Goal: Information Seeking & Learning: Learn about a topic

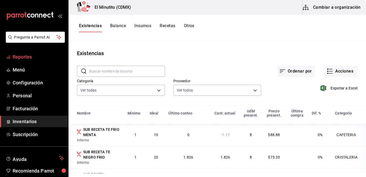
click at [21, 59] on span "Reportes" at bounding box center [38, 56] width 51 height 7
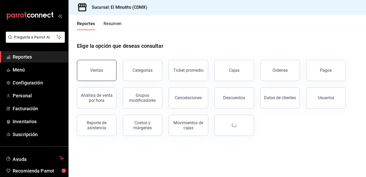
click at [106, 67] on button "Ventas" at bounding box center [97, 70] width 40 height 21
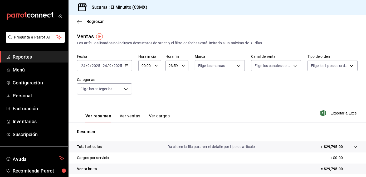
click at [128, 64] on div "[DATE] [DATE] - [DATE] [DATE]" at bounding box center [104, 65] width 55 height 11
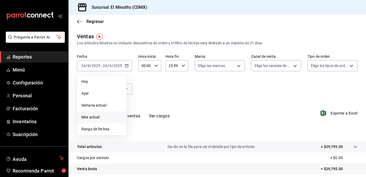
click at [98, 118] on span "Mes actual" at bounding box center [101, 117] width 41 height 6
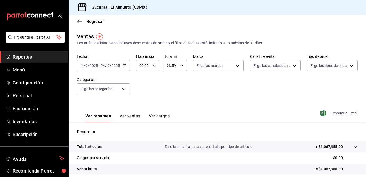
click at [329, 115] on span "Exportar a Excel" at bounding box center [339, 113] width 36 height 6
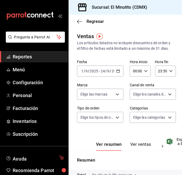
click at [22, 58] on span "Reportes" at bounding box center [38, 56] width 51 height 7
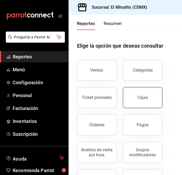
click at [143, 105] on link "Cajas" at bounding box center [143, 97] width 40 height 21
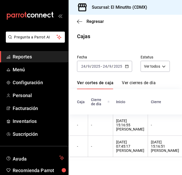
click at [127, 67] on icon "button" at bounding box center [127, 67] width 4 height 4
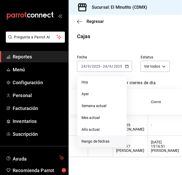
click at [94, 139] on span "Rango de fechas" at bounding box center [101, 142] width 41 height 6
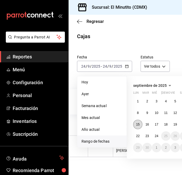
click at [140, 127] on button "15" at bounding box center [137, 124] width 9 height 9
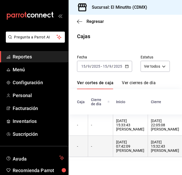
click at [134, 145] on div "[DATE] 07:42:09 [PERSON_NAME]" at bounding box center [130, 146] width 28 height 13
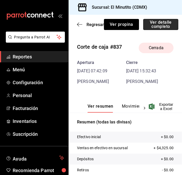
click at [159, 26] on button "Ver detalle completo" at bounding box center [160, 24] width 35 height 11
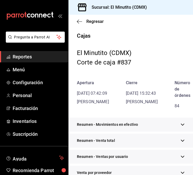
click at [181, 128] on button "button" at bounding box center [183, 125] width 4 height 6
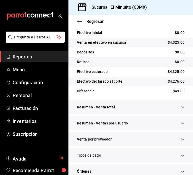
scroll to position [124, 0]
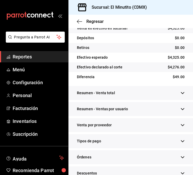
click at [176, 100] on div "Resumen - Venta total" at bounding box center [131, 93] width 125 height 14
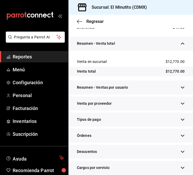
scroll to position [175, 0]
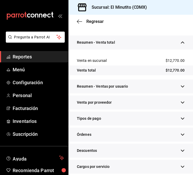
click at [177, 94] on div "Resumen - Ventas por usuario" at bounding box center [131, 87] width 125 height 14
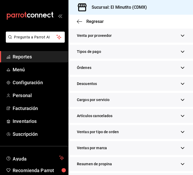
scroll to position [290, 0]
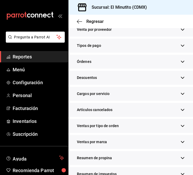
click at [181, 48] on icon "button" at bounding box center [183, 46] width 4 height 4
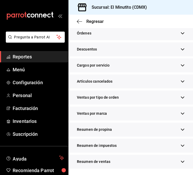
scroll to position [579, 0]
click at [181, 127] on button "button" at bounding box center [183, 130] width 4 height 6
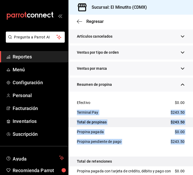
drag, startPoint x: 193, startPoint y: 143, endPoint x: 193, endPoint y: 150, distance: 7.1
click at [193, 150] on html "Pregunta a Parrot AI Reportes Menú Configuración Personal Facturación Inventari…" at bounding box center [96, 87] width 193 height 175
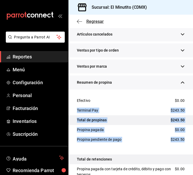
click at [92, 23] on span "Regresar" at bounding box center [94, 21] width 17 height 5
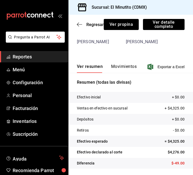
scroll to position [40, 0]
click at [95, 26] on span "Regresar" at bounding box center [94, 24] width 17 height 5
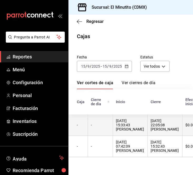
click at [139, 130] on div "[DATE] 15:33:43 [PERSON_NAME]" at bounding box center [130, 125] width 28 height 13
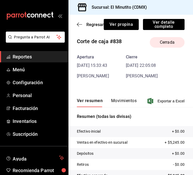
scroll to position [5, 0]
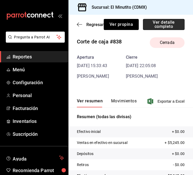
click at [157, 24] on button "Ver detalle completo" at bounding box center [164, 24] width 42 height 11
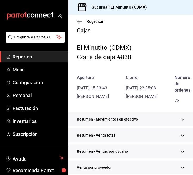
click at [181, 120] on icon "button" at bounding box center [182, 120] width 3 height 2
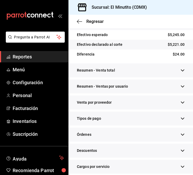
scroll to position [154, 0]
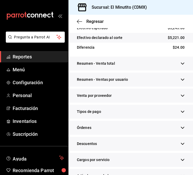
click at [175, 70] on div "Resumen - Venta total" at bounding box center [131, 64] width 125 height 14
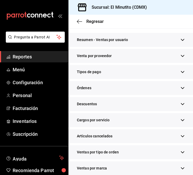
scroll to position [226, 0]
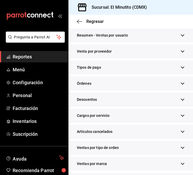
click at [181, 70] on icon "button" at bounding box center [183, 68] width 4 height 4
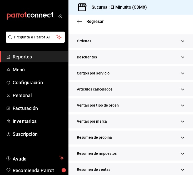
scroll to position [521, 0]
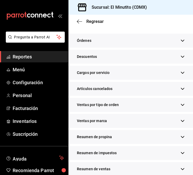
click at [177, 144] on div "Resumen de propina" at bounding box center [131, 137] width 125 height 14
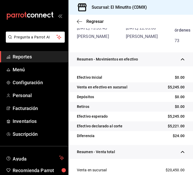
scroll to position [39, 0]
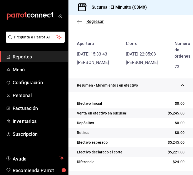
click at [94, 23] on span "Regresar" at bounding box center [94, 21] width 17 height 5
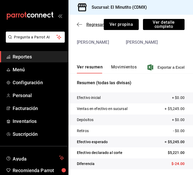
click at [86, 26] on span "Regresar" at bounding box center [90, 24] width 27 height 5
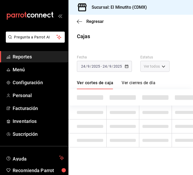
click at [127, 69] on div "[DATE] [DATE] - [DATE] [DATE]" at bounding box center [104, 66] width 55 height 11
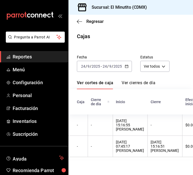
click at [127, 69] on div "[DATE] [DATE] - [DATE] [DATE]" at bounding box center [104, 66] width 55 height 11
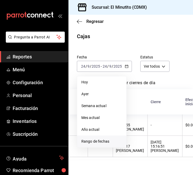
click at [95, 144] on span "Rango de fechas" at bounding box center [101, 142] width 41 height 6
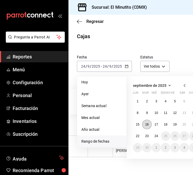
click at [146, 124] on abbr "16" at bounding box center [146, 125] width 3 height 4
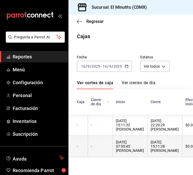
click at [135, 147] on div "[DATE] 07:55:45 [PERSON_NAME]" at bounding box center [130, 146] width 28 height 13
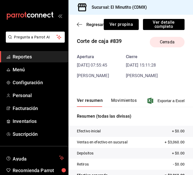
scroll to position [6, 0]
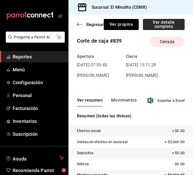
click at [175, 26] on button "Ver detalle completo" at bounding box center [164, 24] width 42 height 11
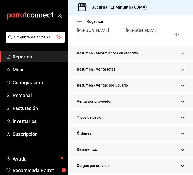
scroll to position [72, 0]
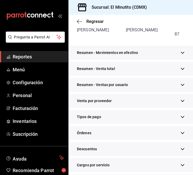
click at [175, 60] on div "Resumen - Movimientos en efectivo" at bounding box center [131, 53] width 125 height 14
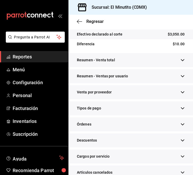
scroll to position [170, 0]
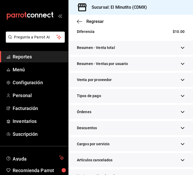
click at [181, 50] on icon "button" at bounding box center [183, 48] width 4 height 4
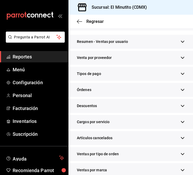
scroll to position [231, 0]
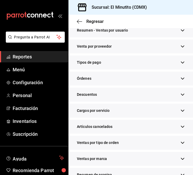
click at [181, 65] on button "button" at bounding box center [183, 63] width 4 height 6
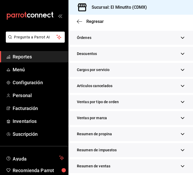
scroll to position [537, 0]
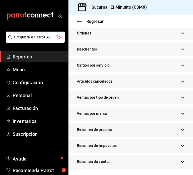
click at [175, 132] on div "Resumen de propina" at bounding box center [131, 130] width 125 height 14
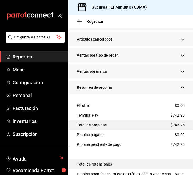
scroll to position [597, 0]
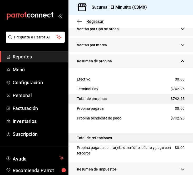
click at [94, 20] on span "Regresar" at bounding box center [94, 21] width 17 height 5
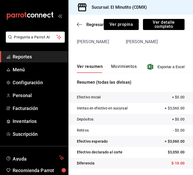
scroll to position [40, 0]
click at [90, 24] on span "Regresar" at bounding box center [94, 24] width 17 height 5
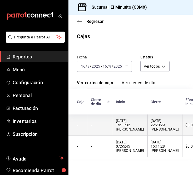
click at [134, 123] on div "[DATE] 15:11:32 [PERSON_NAME]" at bounding box center [130, 125] width 28 height 13
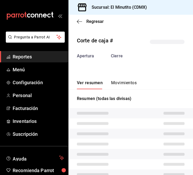
click at [134, 123] on tr at bounding box center [131, 124] width 125 height 10
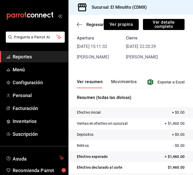
scroll to position [38, 0]
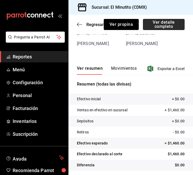
click at [157, 22] on button "Ver detalle completo" at bounding box center [164, 24] width 42 height 11
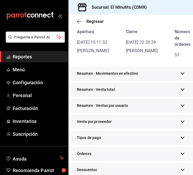
scroll to position [48, 0]
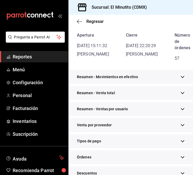
click at [176, 83] on div "Resumen - Movimientos en efectivo" at bounding box center [131, 77] width 125 height 14
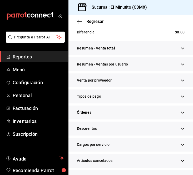
scroll to position [173, 0]
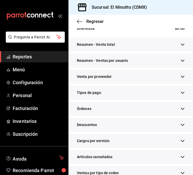
click at [177, 52] on div "Resumen - Venta total" at bounding box center [131, 45] width 125 height 14
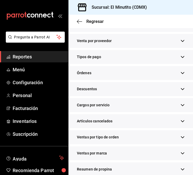
scroll to position [240, 0]
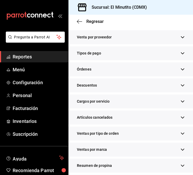
click at [177, 60] on div "Tipos de pago" at bounding box center [131, 53] width 125 height 14
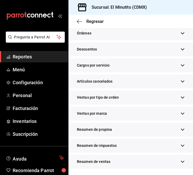
scroll to position [537, 0]
click at [177, 125] on div "Resumen de propina" at bounding box center [131, 130] width 125 height 14
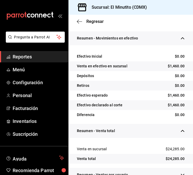
scroll to position [51, 0]
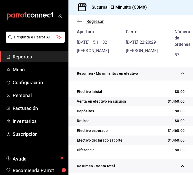
click at [95, 21] on span "Regresar" at bounding box center [94, 21] width 17 height 5
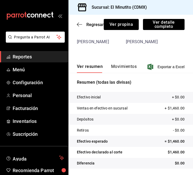
scroll to position [40, 0]
click at [94, 24] on span "Regresar" at bounding box center [94, 24] width 17 height 5
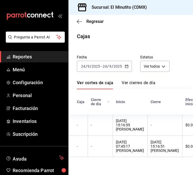
click at [127, 67] on icon "button" at bounding box center [127, 67] width 4 height 4
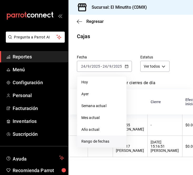
click at [100, 145] on li "Rango de fechas" at bounding box center [101, 142] width 49 height 12
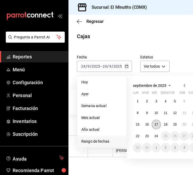
click at [155, 127] on button "17" at bounding box center [156, 124] width 9 height 9
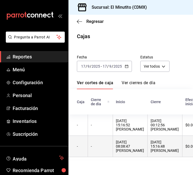
click at [130, 149] on div "[DATE] 08:08:47 [PERSON_NAME]" at bounding box center [130, 146] width 28 height 13
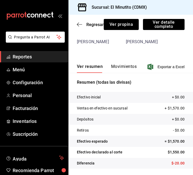
scroll to position [14, 0]
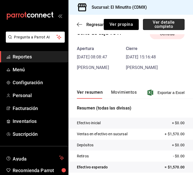
click at [157, 26] on button "Ver detalle completo" at bounding box center [164, 24] width 42 height 11
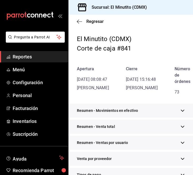
click at [181, 113] on icon "button" at bounding box center [183, 111] width 4 height 4
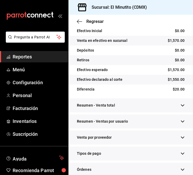
scroll to position [111, 0]
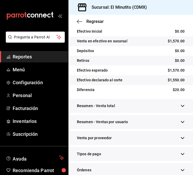
click at [177, 113] on div "Resumen - Venta total" at bounding box center [131, 106] width 125 height 14
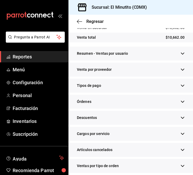
scroll to position [212, 0]
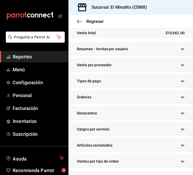
click at [175, 88] on div "Tipos de pago" at bounding box center [131, 81] width 125 height 14
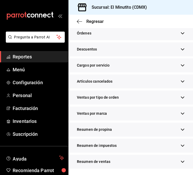
scroll to position [537, 0]
click at [170, 127] on div "Resumen de propina" at bounding box center [131, 130] width 125 height 14
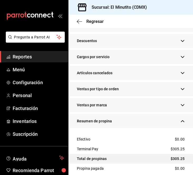
scroll to position [596, 0]
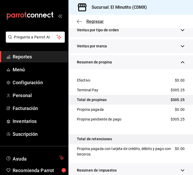
click at [95, 22] on span "Regresar" at bounding box center [94, 21] width 17 height 5
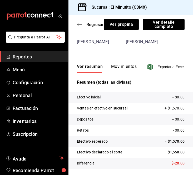
scroll to position [40, 0]
click at [85, 24] on span "Regresar" at bounding box center [90, 24] width 27 height 5
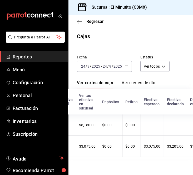
scroll to position [0, 63]
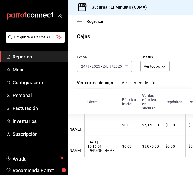
click at [125, 67] on icon "button" at bounding box center [127, 67] width 4 height 4
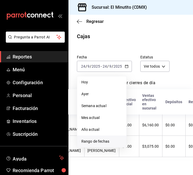
click at [85, 140] on span "Rango de fechas" at bounding box center [101, 142] width 41 height 6
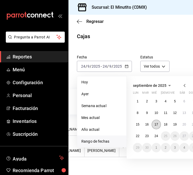
click at [157, 126] on abbr "17" at bounding box center [156, 125] width 3 height 4
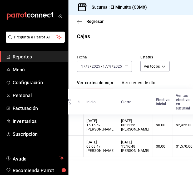
scroll to position [0, 31]
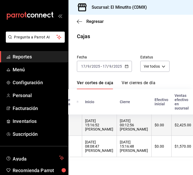
click at [106, 129] on div "[DATE] 15:16:52 [PERSON_NAME]" at bounding box center [99, 125] width 28 height 13
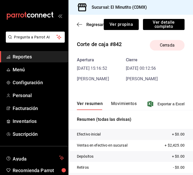
scroll to position [9, 0]
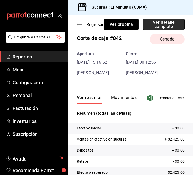
click at [157, 22] on button "Ver detalle completo" at bounding box center [164, 24] width 42 height 11
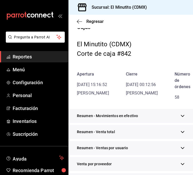
scroll to position [32, 0]
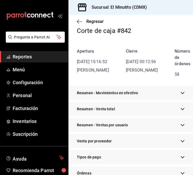
click at [181, 94] on icon "button" at bounding box center [182, 93] width 3 height 2
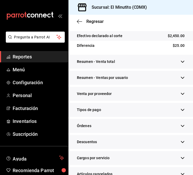
scroll to position [158, 0]
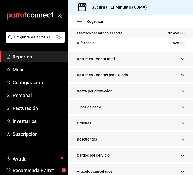
click at [181, 61] on icon "button" at bounding box center [183, 59] width 4 height 4
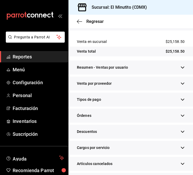
scroll to position [203, 0]
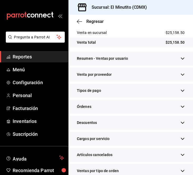
click at [177, 98] on div "Tipos de pago" at bounding box center [131, 91] width 125 height 14
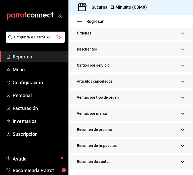
scroll to position [537, 0]
click at [175, 131] on div "Resumen de propina" at bounding box center [131, 130] width 125 height 14
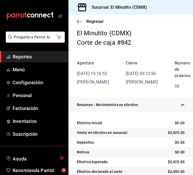
scroll to position [0, 0]
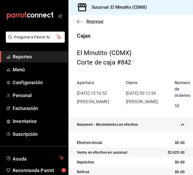
click at [101, 21] on span "Regresar" at bounding box center [94, 21] width 17 height 5
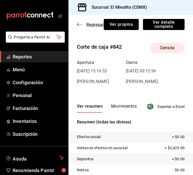
click at [96, 23] on span "Regresar" at bounding box center [94, 24] width 17 height 5
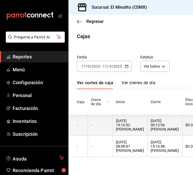
click at [121, 120] on div "[DATE] 15:16:52 [PERSON_NAME]" at bounding box center [130, 125] width 28 height 13
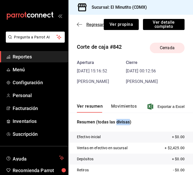
click at [90, 25] on span "Regresar" at bounding box center [94, 24] width 17 height 5
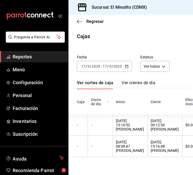
click at [129, 67] on div "[DATE] [DATE] - [DATE] [DATE]" at bounding box center [104, 66] width 55 height 11
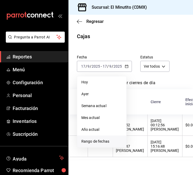
click at [100, 140] on span "Rango de fechas" at bounding box center [101, 142] width 41 height 6
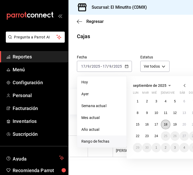
click at [168, 124] on button "18" at bounding box center [165, 124] width 9 height 9
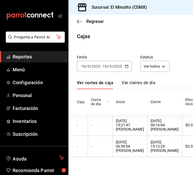
scroll to position [0, 12]
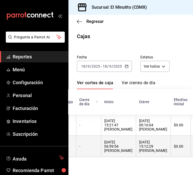
click at [114, 153] on div "[DATE] 06:59:54 [PERSON_NAME]" at bounding box center [119, 146] width 28 height 13
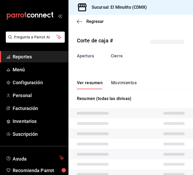
click at [114, 154] on tr at bounding box center [131, 154] width 125 height 10
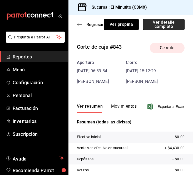
click at [160, 28] on button "Ver detalle completo" at bounding box center [164, 24] width 42 height 11
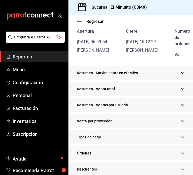
scroll to position [63, 0]
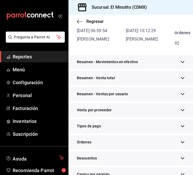
click at [174, 69] on div "Resumen - Movimientos en efectivo" at bounding box center [131, 62] width 125 height 14
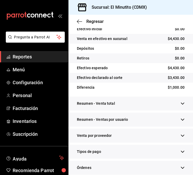
scroll to position [126, 0]
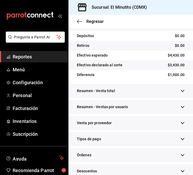
click at [176, 98] on div "Resumen - Venta total" at bounding box center [131, 91] width 125 height 14
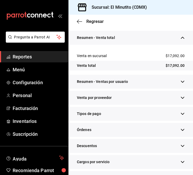
scroll to position [188, 0]
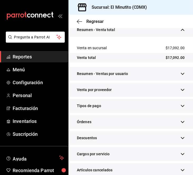
click at [166, 113] on div "Tipos de pago" at bounding box center [131, 106] width 125 height 14
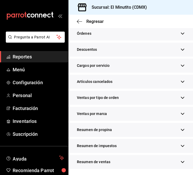
scroll to position [537, 0]
click at [181, 129] on icon "button" at bounding box center [183, 130] width 4 height 4
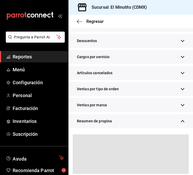
click at [181, 123] on icon "button" at bounding box center [183, 121] width 4 height 4
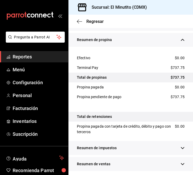
scroll to position [629, 0]
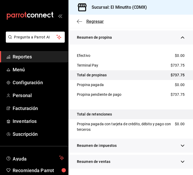
click at [103, 23] on span "Regresar" at bounding box center [94, 21] width 17 height 5
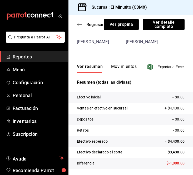
scroll to position [40, 0]
click at [86, 23] on span "Regresar" at bounding box center [94, 24] width 17 height 5
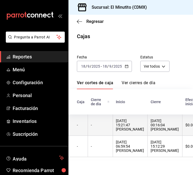
click at [128, 126] on div "[DATE] 15:21:47 [PERSON_NAME]" at bounding box center [130, 125] width 28 height 13
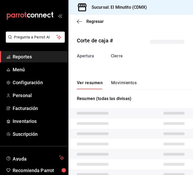
click at [128, 126] on tr at bounding box center [131, 124] width 125 height 10
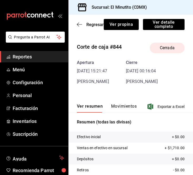
scroll to position [3, 0]
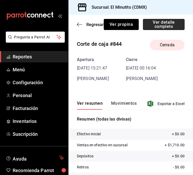
click at [163, 22] on button "Ver detalle completo" at bounding box center [164, 24] width 42 height 11
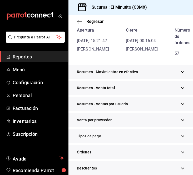
scroll to position [57, 0]
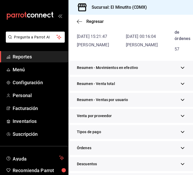
click at [179, 73] on div "Resumen - Movimientos en efectivo" at bounding box center [131, 68] width 125 height 14
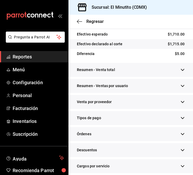
scroll to position [166, 0]
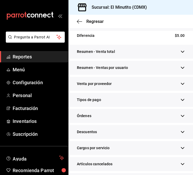
click at [181, 57] on div "Resumen - Venta total" at bounding box center [131, 52] width 125 height 14
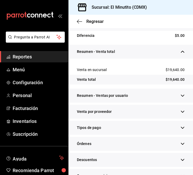
click at [172, 135] on div "Tipos de pago" at bounding box center [131, 128] width 125 height 14
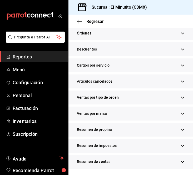
scroll to position [537, 0]
click at [171, 130] on div "Resumen de propina" at bounding box center [131, 130] width 125 height 14
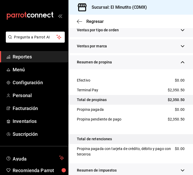
scroll to position [595, 0]
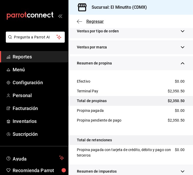
click at [94, 22] on span "Regresar" at bounding box center [94, 21] width 17 height 5
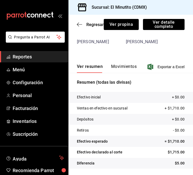
scroll to position [40, 0]
click at [94, 25] on span "Regresar" at bounding box center [94, 24] width 17 height 5
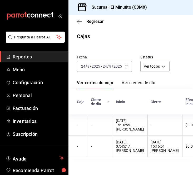
click at [125, 67] on \(Stroke\) "button" at bounding box center [126, 66] width 3 height 3
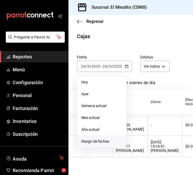
click at [92, 142] on span "Rango de fechas" at bounding box center [101, 142] width 41 height 6
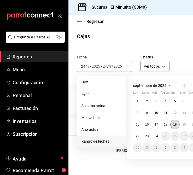
click at [176, 124] on abbr "19" at bounding box center [174, 125] width 3 height 4
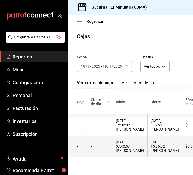
click at [117, 140] on th "[DATE] 07:40:57 [PERSON_NAME]" at bounding box center [130, 146] width 35 height 21
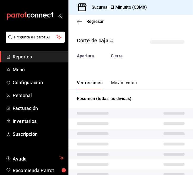
click at [117, 140] on tr at bounding box center [131, 144] width 125 height 10
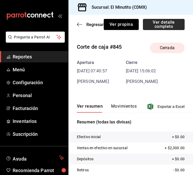
click at [154, 25] on button "Ver detalle completo" at bounding box center [164, 24] width 42 height 11
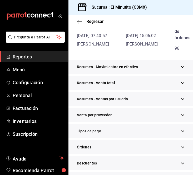
scroll to position [60, 0]
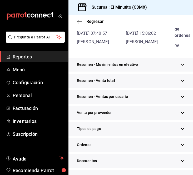
click at [174, 72] on div "Resumen - Movimientos en efectivo" at bounding box center [131, 65] width 125 height 14
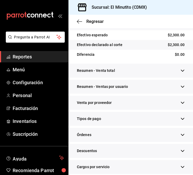
scroll to position [150, 0]
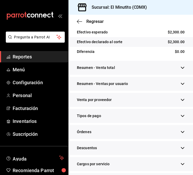
click at [174, 75] on div "Resumen - Venta total" at bounding box center [131, 68] width 125 height 14
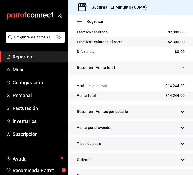
scroll to position [157, 0]
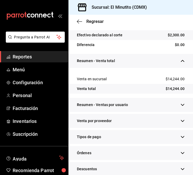
click at [176, 144] on div "Tipos de pago" at bounding box center [131, 137] width 125 height 14
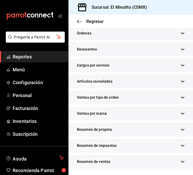
scroll to position [537, 0]
click at [181, 128] on icon "button" at bounding box center [183, 130] width 4 height 4
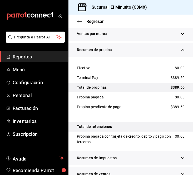
scroll to position [614, 0]
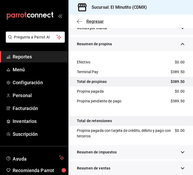
click at [90, 22] on span "Regresar" at bounding box center [94, 21] width 17 height 5
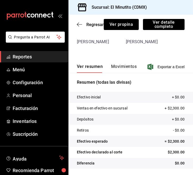
scroll to position [40, 0]
click at [92, 25] on span "Regresar" at bounding box center [94, 24] width 17 height 5
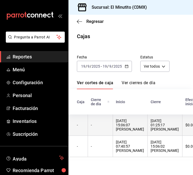
click at [133, 124] on div "[DATE] 15:06:07 [PERSON_NAME]" at bounding box center [130, 125] width 28 height 13
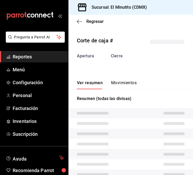
click at [133, 124] on tr at bounding box center [131, 124] width 125 height 10
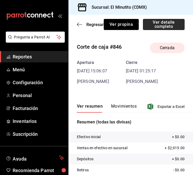
click at [162, 28] on button "Ver detalle completo" at bounding box center [164, 24] width 42 height 11
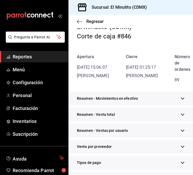
scroll to position [38, 0]
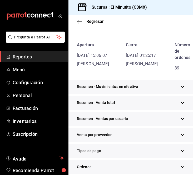
click at [175, 90] on div "Resumen - Movimientos en efectivo" at bounding box center [131, 87] width 125 height 14
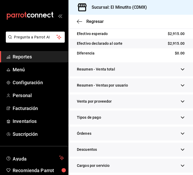
scroll to position [154, 0]
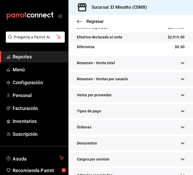
click at [179, 62] on div "Resumen - Venta total" at bounding box center [131, 63] width 125 height 14
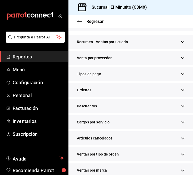
scroll to position [227, 0]
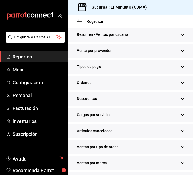
click at [181, 69] on icon "button" at bounding box center [183, 67] width 4 height 4
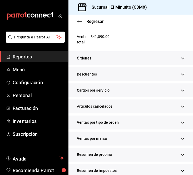
scroll to position [520, 0]
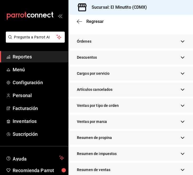
click at [109, 136] on div "Resumen de propina" at bounding box center [131, 138] width 125 height 14
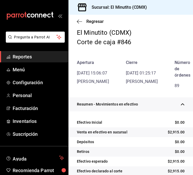
scroll to position [0, 0]
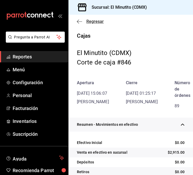
click at [91, 20] on span "Regresar" at bounding box center [94, 21] width 17 height 5
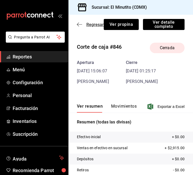
click at [90, 25] on span "Regresar" at bounding box center [94, 24] width 17 height 5
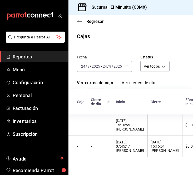
click at [124, 69] on div "[DATE] [DATE] - [DATE] [DATE]" at bounding box center [104, 66] width 55 height 11
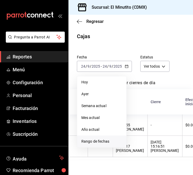
click at [95, 140] on span "Rango de fechas" at bounding box center [101, 142] width 41 height 6
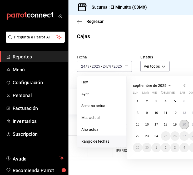
click at [184, 124] on abbr "20" at bounding box center [184, 125] width 3 height 4
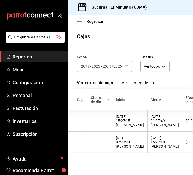
click at [137, 140] on div "[DATE] 07:43:44 [PERSON_NAME]" at bounding box center [130, 142] width 28 height 13
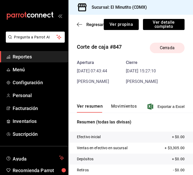
scroll to position [12, 0]
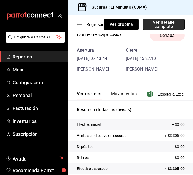
click at [160, 24] on button "Ver detalle completo" at bounding box center [164, 24] width 42 height 11
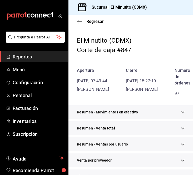
click at [172, 119] on div "Resumen - Movimientos en efectivo" at bounding box center [131, 112] width 125 height 14
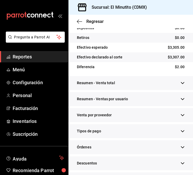
scroll to position [141, 0]
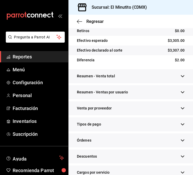
click at [181, 79] on button "button" at bounding box center [183, 77] width 4 height 6
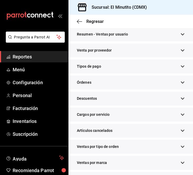
scroll to position [230, 0]
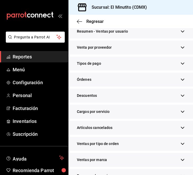
click at [175, 71] on div "Tipos de pago" at bounding box center [131, 64] width 125 height 14
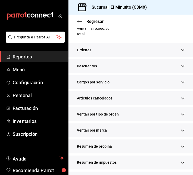
scroll to position [537, 0]
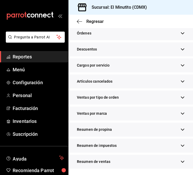
click at [163, 131] on div "Resumen de propina" at bounding box center [131, 130] width 125 height 14
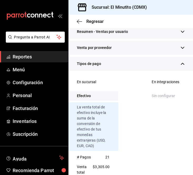
scroll to position [32, 0]
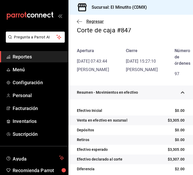
click at [91, 20] on span "Regresar" at bounding box center [94, 21] width 17 height 5
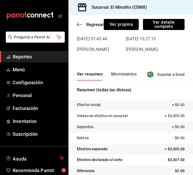
click at [94, 22] on div "Regresar Ver propina Ver detalle completo" at bounding box center [131, 24] width 125 height 19
click at [96, 23] on span "Regresar" at bounding box center [94, 24] width 17 height 5
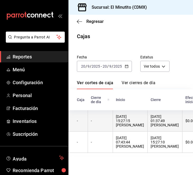
click at [176, 119] on div "[DATE] 01:37:49 [PERSON_NAME]" at bounding box center [165, 121] width 28 height 13
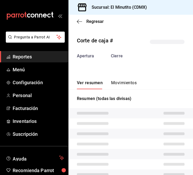
click at [176, 119] on tr at bounding box center [131, 124] width 125 height 10
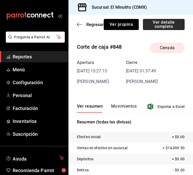
click at [158, 24] on button "Ver detalle completo" at bounding box center [164, 24] width 42 height 11
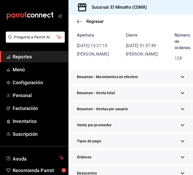
scroll to position [54, 0]
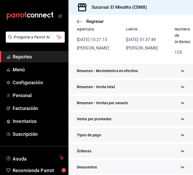
click at [176, 78] on div "Resumen - Movimientos en efectivo" at bounding box center [131, 71] width 125 height 14
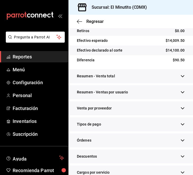
scroll to position [142, 0]
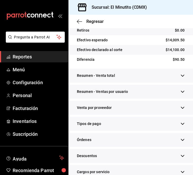
click at [181, 79] on button "button" at bounding box center [183, 76] width 4 height 6
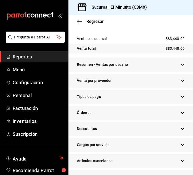
scroll to position [202, 0]
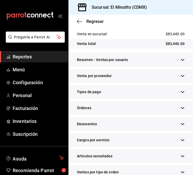
click at [171, 99] on div "Tipos de pago" at bounding box center [131, 92] width 125 height 14
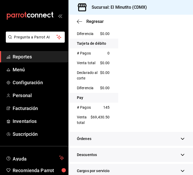
scroll to position [433, 0]
